Goal: Task Accomplishment & Management: Use online tool/utility

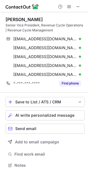
scroll to position [161, 88]
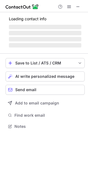
scroll to position [123, 88]
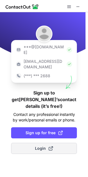
click at [47, 146] on span "Login" at bounding box center [44, 149] width 18 height 6
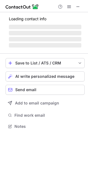
scroll to position [3, 3]
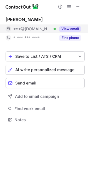
click at [72, 26] on div "View email" at bounding box center [68, 28] width 25 height 9
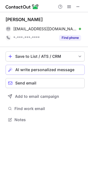
click at [41, 69] on span "AI write personalized message" at bounding box center [44, 70] width 59 height 4
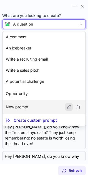
scroll to position [23, 0]
click at [45, 105] on article "New prompt Edit" at bounding box center [44, 106] width 83 height 13
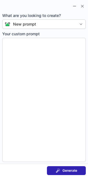
type textarea "**********"
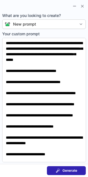
click at [70, 167] on button "Generate" at bounding box center [66, 170] width 39 height 9
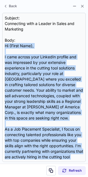
copy div "Hi {First Name}, I came across your LinkedIn profile and was impressed by your …"
drag, startPoint x: 4, startPoint y: 45, endPoint x: 11, endPoint y: 194, distance: 149.1
click at [11, 177] on html "George Brown george37brown@gmail.com Verified Send email Copy *-***-***-**** Fi…" at bounding box center [44, 88] width 88 height 177
click at [83, 6] on span at bounding box center [82, 6] width 4 height 4
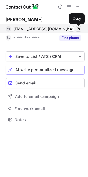
click at [79, 30] on span at bounding box center [78, 29] width 4 height 4
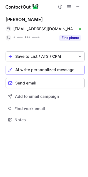
click at [54, 71] on span "AI write personalized message" at bounding box center [44, 70] width 59 height 4
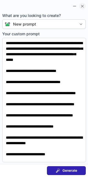
click at [82, 4] on span at bounding box center [82, 6] width 4 height 4
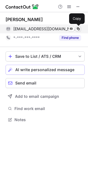
click at [78, 28] on span at bounding box center [78, 29] width 4 height 4
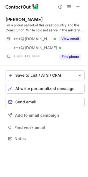
scroll to position [135, 88]
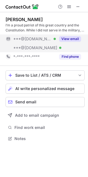
click at [69, 38] on button "View email" at bounding box center [70, 39] width 22 height 6
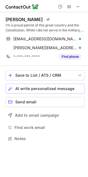
click at [55, 87] on span "AI write personalized message" at bounding box center [44, 88] width 59 height 4
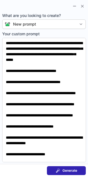
click at [69, 169] on span "Generate" at bounding box center [70, 170] width 15 height 4
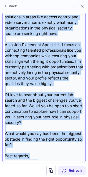
scroll to position [100, 0]
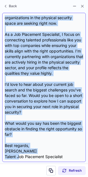
drag, startPoint x: 5, startPoint y: 44, endPoint x: 19, endPoint y: 159, distance: 115.6
click at [19, 159] on div "Subject: Opportunities in Physical Security Services Body: Hi {Candidate’s Firs…" at bounding box center [44, 87] width 79 height 144
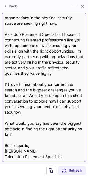
click at [40, 157] on div "Subject: Opportunities in Physical Security Services Body: Hi {Candidate’s Firs…" at bounding box center [44, 87] width 79 height 144
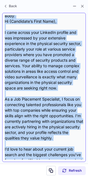
scroll to position [0, 0]
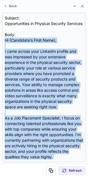
drag, startPoint x: 68, startPoint y: 155, endPoint x: 1, endPoint y: 48, distance: 126.6
click at [1, 48] on section "Subject: Opportunities in Physical Security Services Body: Hi {Candidate’s Firs…" at bounding box center [44, 87] width 88 height 153
copy div "Hi {Candidate’s First Name}, I came across your LinkedIn profile and was impres…"
click at [83, 8] on button at bounding box center [82, 6] width 7 height 7
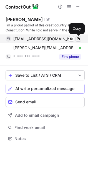
click at [80, 39] on span at bounding box center [78, 39] width 4 height 4
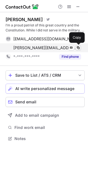
click at [79, 47] on span at bounding box center [78, 48] width 4 height 4
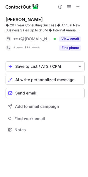
scroll to position [126, 88]
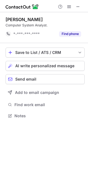
scroll to position [3, 3]
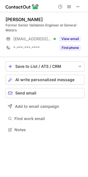
scroll to position [126, 88]
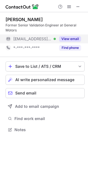
click at [69, 38] on button "View email" at bounding box center [70, 39] width 22 height 6
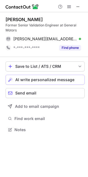
click at [45, 81] on span "AI write personalized message" at bounding box center [44, 80] width 59 height 4
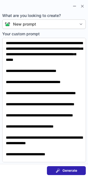
click at [67, 169] on span "Generate" at bounding box center [70, 170] width 15 height 4
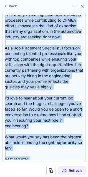
scroll to position [94, 0]
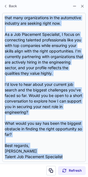
drag, startPoint x: 5, startPoint y: 44, endPoint x: 18, endPoint y: 193, distance: 150.4
click at [18, 177] on html "Anthony Cruz Former Senior Validation Engineer at General Motors anthony.cruz@g…" at bounding box center [44, 88] width 88 height 177
copy div "Hi {First Name}, I came across your LinkedIn profile and was impressed by your …"
click at [84, 5] on span at bounding box center [82, 6] width 4 height 4
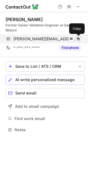
click at [79, 38] on span at bounding box center [78, 39] width 4 height 4
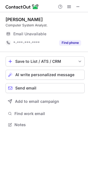
scroll to position [121, 88]
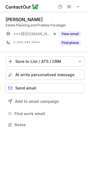
scroll to position [121, 88]
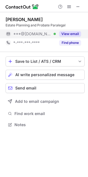
click at [67, 32] on button "View email" at bounding box center [70, 34] width 22 height 6
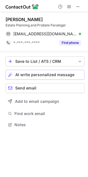
click at [46, 75] on span "AI write personalized message" at bounding box center [44, 75] width 59 height 4
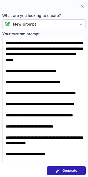
click at [74, 170] on span "Generate" at bounding box center [70, 170] width 15 height 4
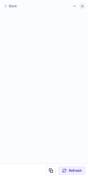
click at [82, 5] on span at bounding box center [82, 6] width 4 height 4
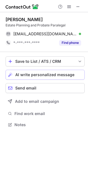
click at [55, 73] on span "AI write personalized message" at bounding box center [44, 75] width 59 height 4
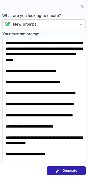
click at [71, 168] on button "Generate" at bounding box center [66, 170] width 39 height 9
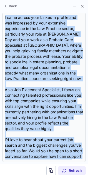
scroll to position [100, 0]
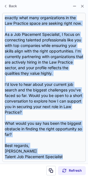
drag, startPoint x: 5, startPoint y: 44, endPoint x: 21, endPoint y: 194, distance: 150.4
click at [21, 177] on html "Helen Valenzuela Estate Planning and Probate Paralegal silverbackraven@yahoo.co…" at bounding box center [44, 88] width 88 height 177
copy div "Hi {Candidate's First Name}, I came across your LinkedIn profile and was impres…"
click at [84, 5] on span at bounding box center [82, 6] width 4 height 4
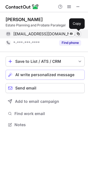
click at [78, 34] on span at bounding box center [78, 34] width 4 height 4
